Goal: Task Accomplishment & Management: Use online tool/utility

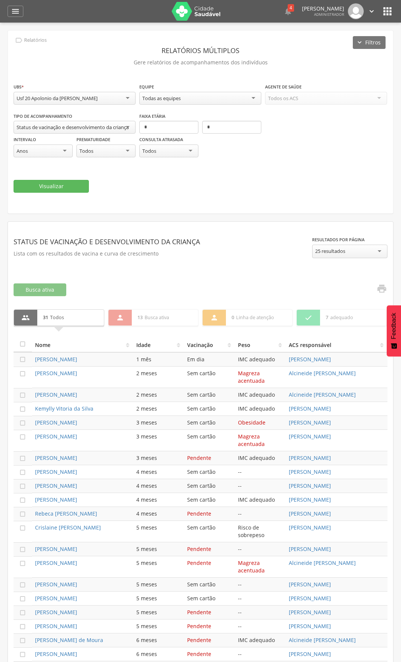
click at [15, 12] on icon "" at bounding box center [15, 11] width 9 height 9
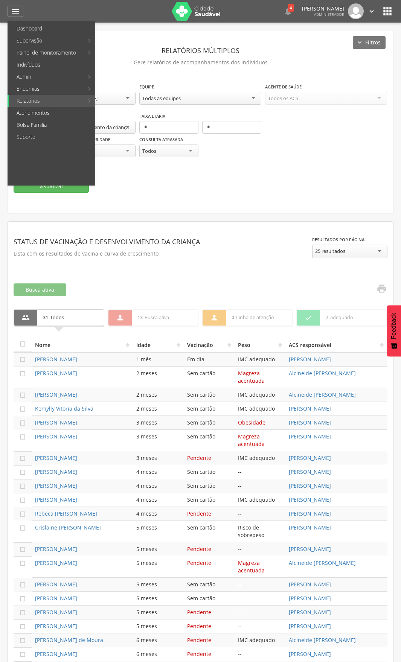
click at [273, 170] on fieldset "**********" at bounding box center [201, 138] width 374 height 110
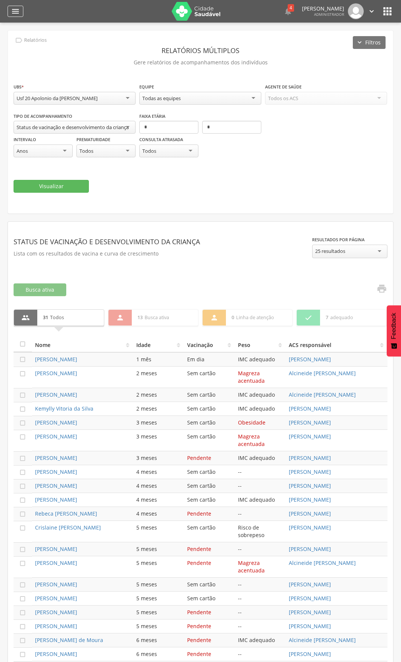
click at [18, 13] on icon "" at bounding box center [15, 11] width 9 height 9
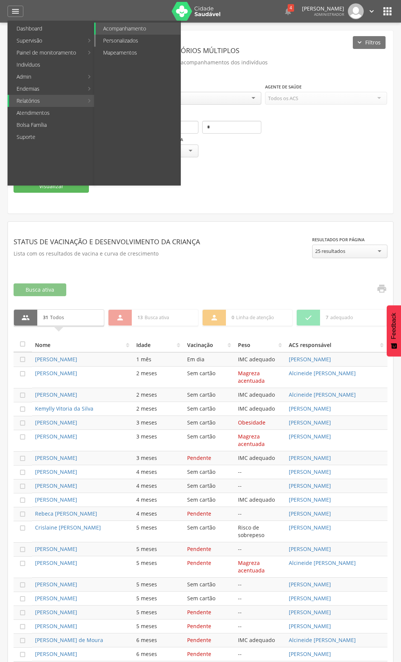
click at [123, 37] on link "Personalizados" at bounding box center [138, 41] width 85 height 12
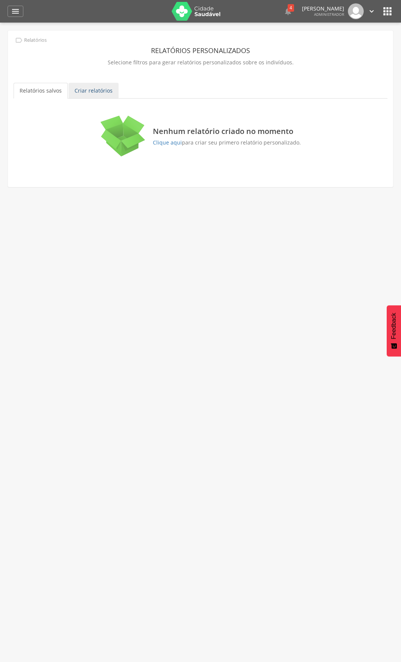
click at [97, 88] on link "Criar relatórios" at bounding box center [94, 91] width 50 height 16
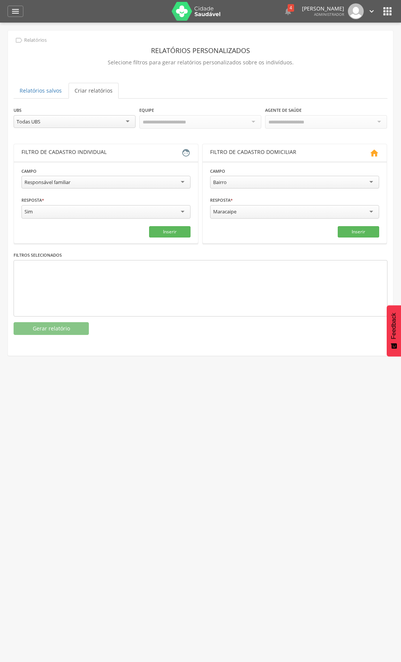
click at [157, 181] on div "Responsável familiar" at bounding box center [105, 182] width 169 height 13
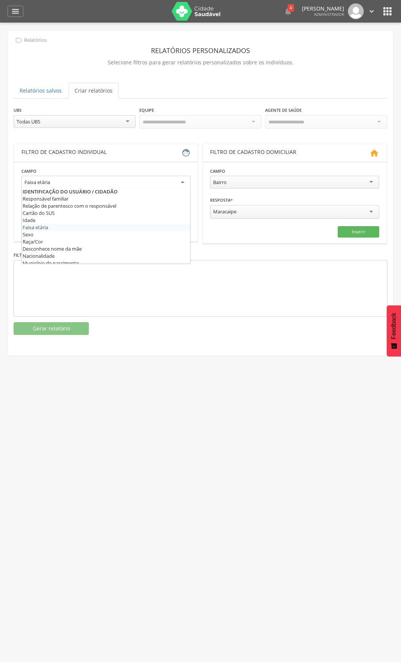
click at [81, 177] on div "Faixa etária" at bounding box center [105, 183] width 169 height 14
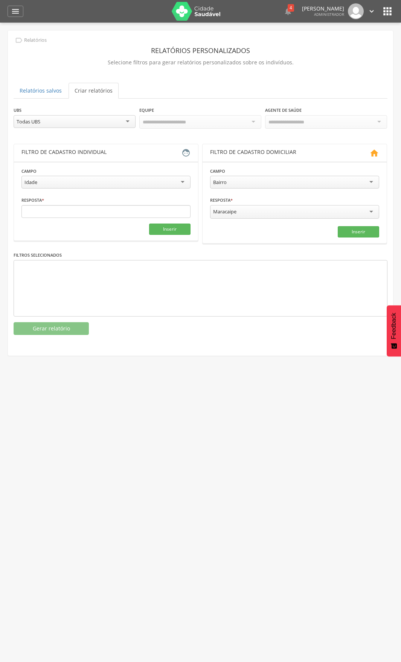
click at [56, 180] on div "Idade" at bounding box center [105, 182] width 169 height 13
click at [50, 216] on input "text" at bounding box center [62, 211] width 82 height 13
type input "*"
click at [136, 211] on input "text" at bounding box center [149, 211] width 82 height 13
click at [176, 230] on button "Inserir" at bounding box center [169, 229] width 41 height 11
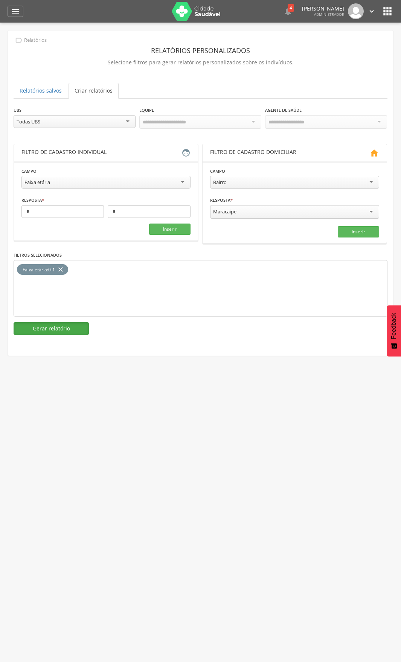
click at [49, 333] on button "Gerar relatório" at bounding box center [51, 328] width 75 height 13
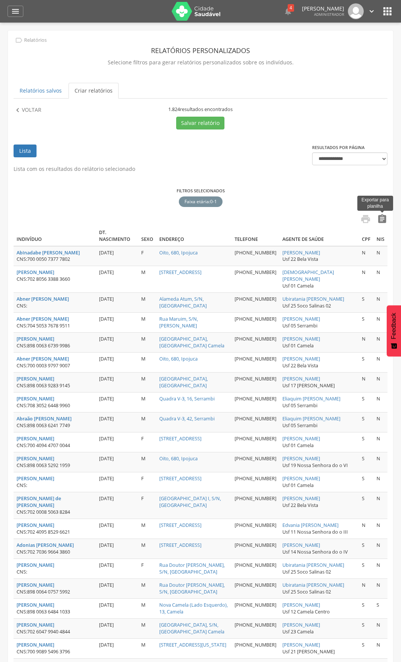
click at [379, 217] on icon "" at bounding box center [382, 219] width 11 height 11
click at [30, 108] on p "Voltar" at bounding box center [32, 110] width 20 height 8
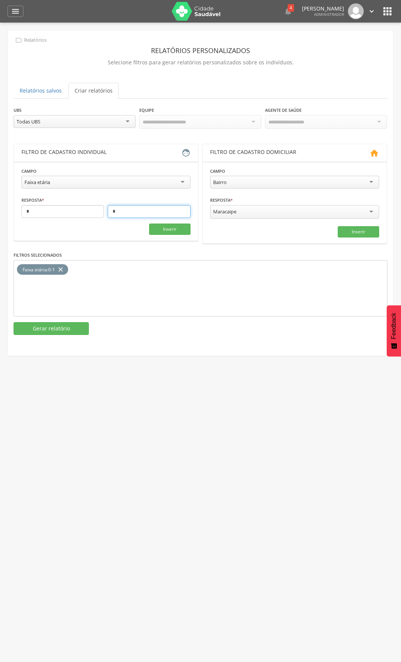
drag, startPoint x: 123, startPoint y: 213, endPoint x: 112, endPoint y: 213, distance: 10.9
click at [112, 213] on input "*" at bounding box center [149, 211] width 82 height 13
type input "*"
click at [175, 228] on button "Inserir" at bounding box center [169, 229] width 41 height 11
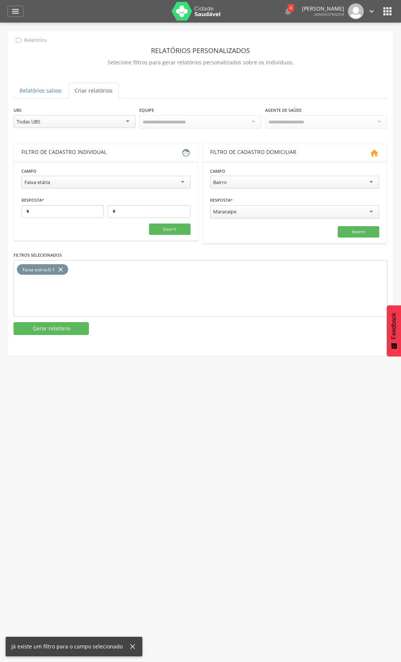
click at [62, 265] on icon "close" at bounding box center [61, 269] width 8 height 11
click at [173, 230] on button "Inserir" at bounding box center [169, 229] width 41 height 11
click at [60, 329] on button "Gerar relatório" at bounding box center [51, 328] width 75 height 13
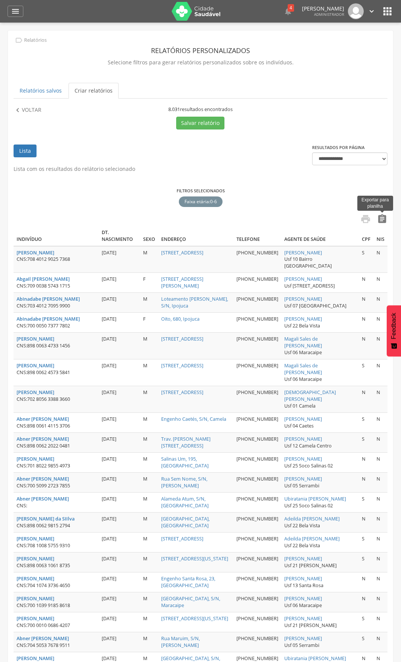
click at [379, 219] on icon "" at bounding box center [382, 219] width 11 height 11
